Goal: Navigation & Orientation: Find specific page/section

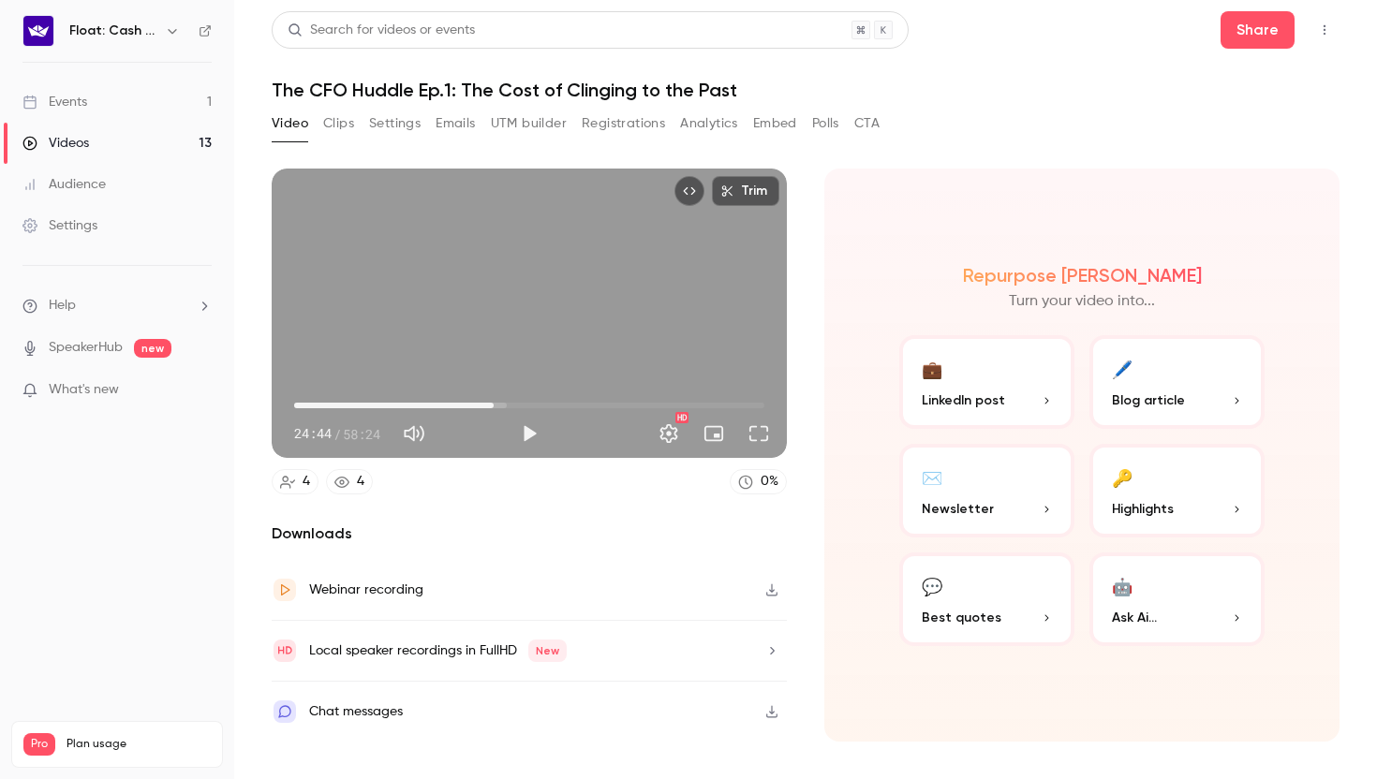
click at [128, 137] on link "Videos 13" at bounding box center [117, 143] width 234 height 41
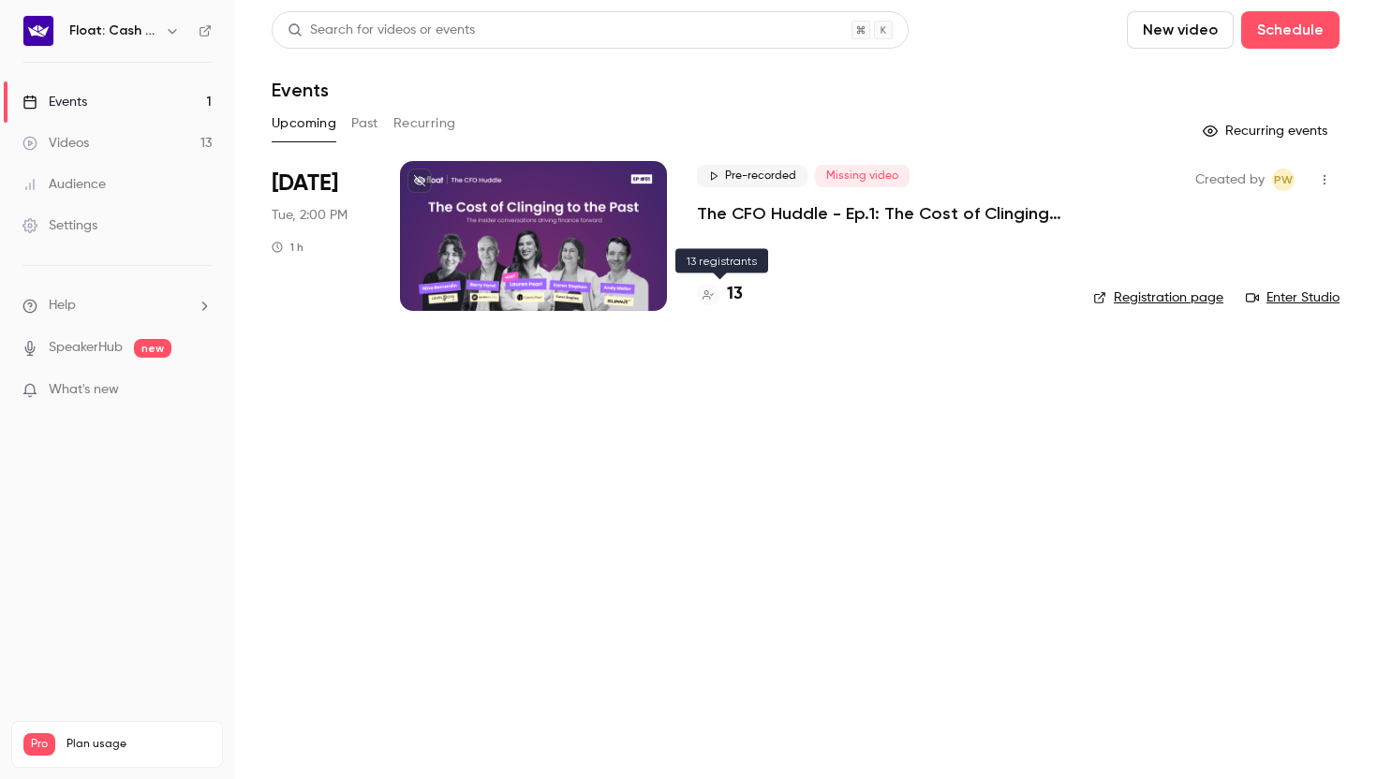
click at [723, 296] on div "13" at bounding box center [720, 294] width 46 height 25
